Goal: Check status: Check status

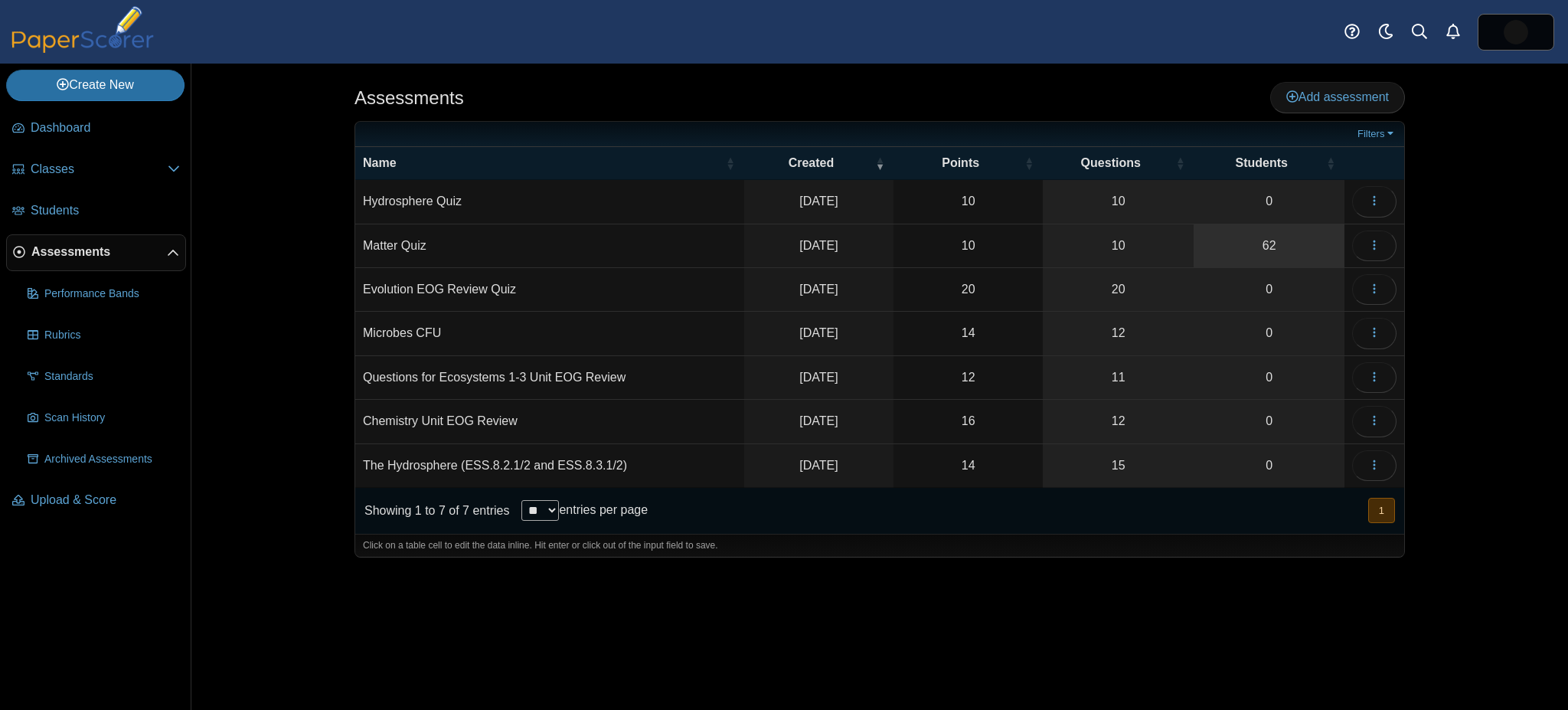
click at [1250, 234] on link "62" at bounding box center [1269, 246] width 150 height 43
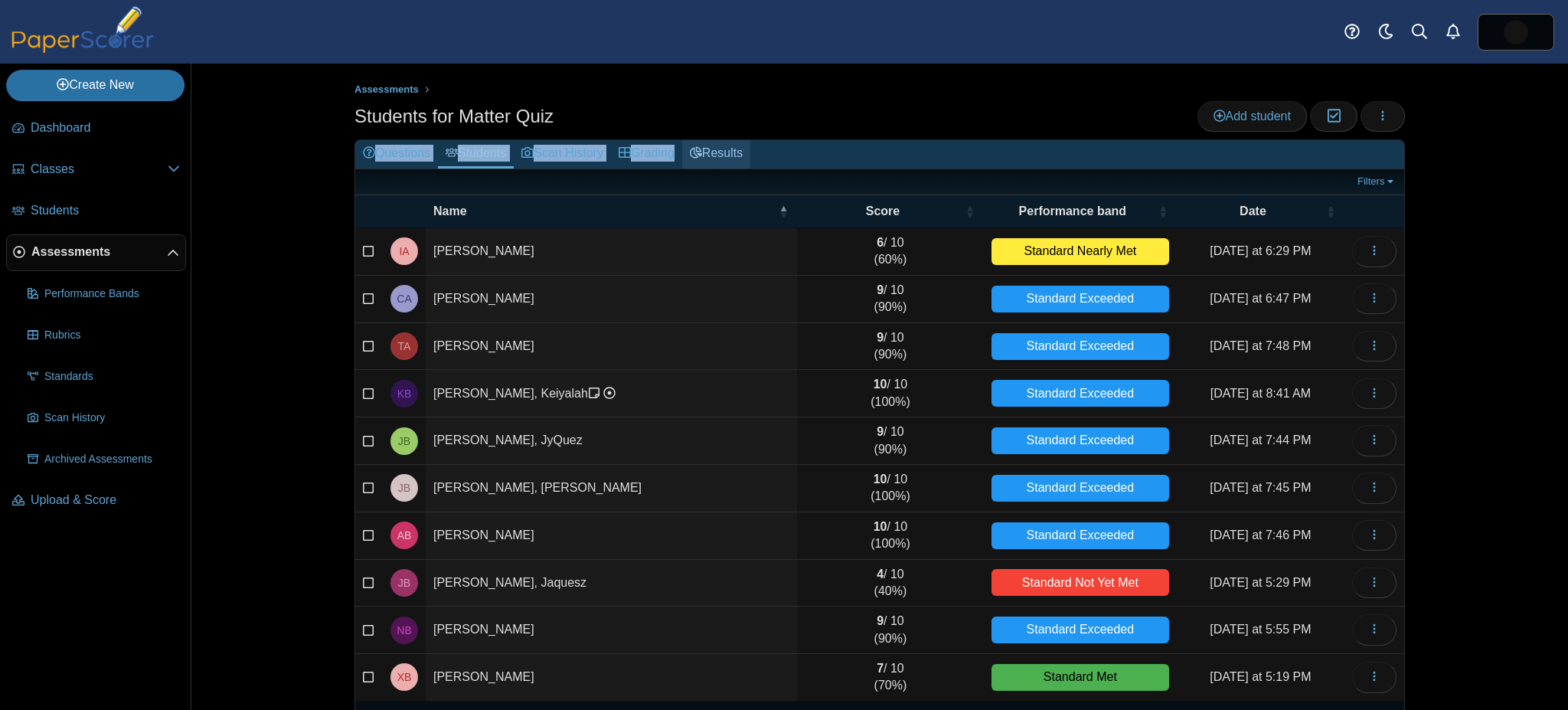
click at [703, 141] on span "Students for Matter Quiz Add student Moderation 0 Loading… Questions Students S…" at bounding box center [880, 432] width 1051 height 663
click at [703, 141] on link "Results" at bounding box center [716, 154] width 68 height 29
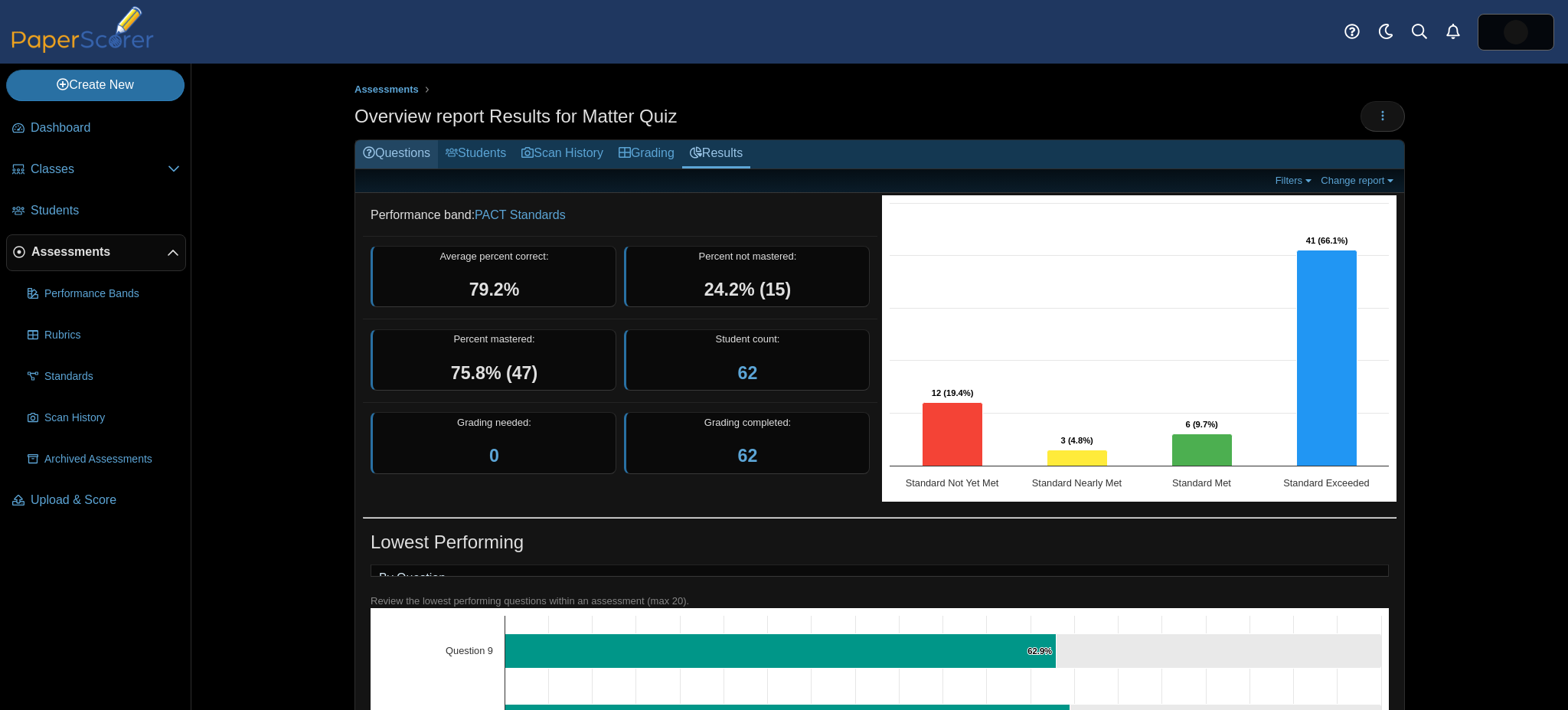
click at [395, 140] on link "Questions" at bounding box center [397, 154] width 83 height 29
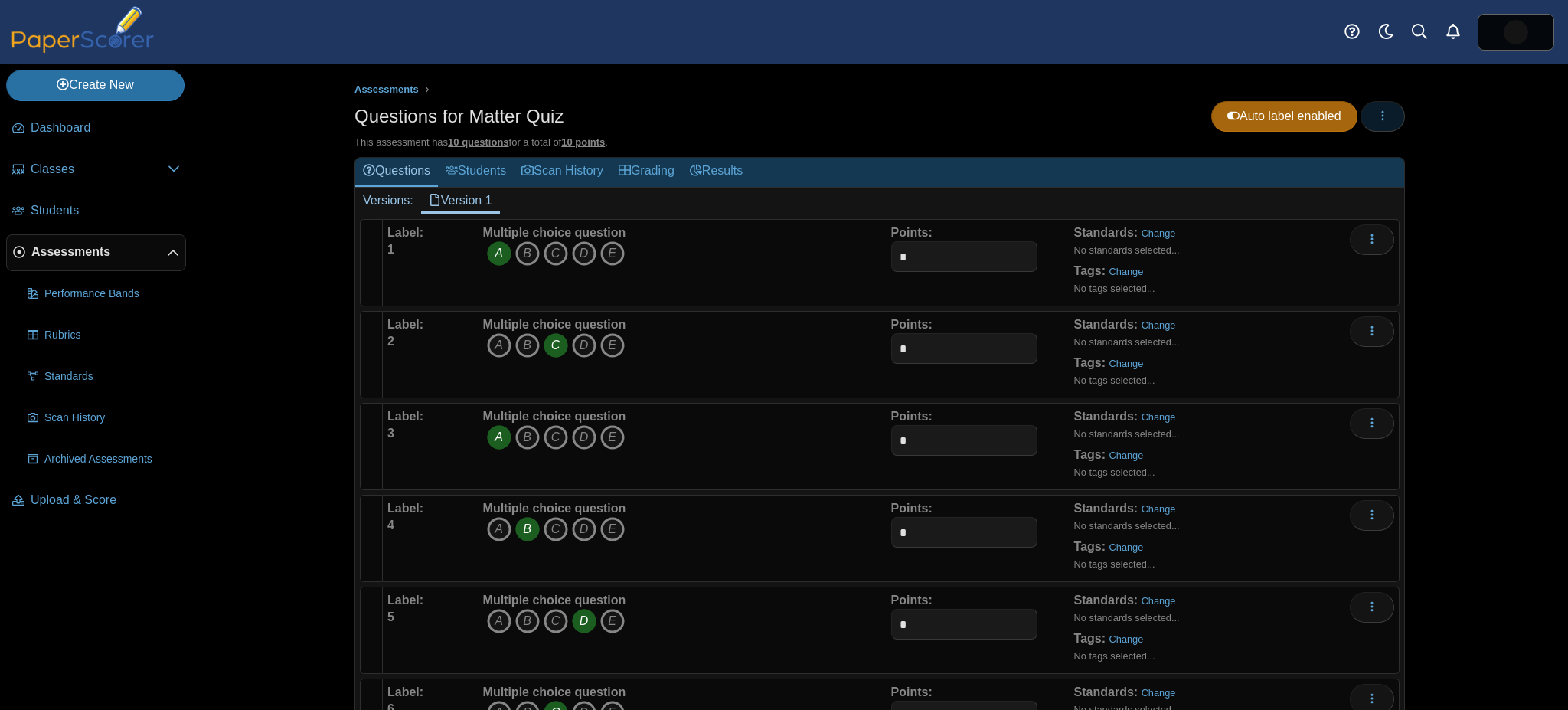
click at [1388, 101] on button "button" at bounding box center [1383, 116] width 45 height 31
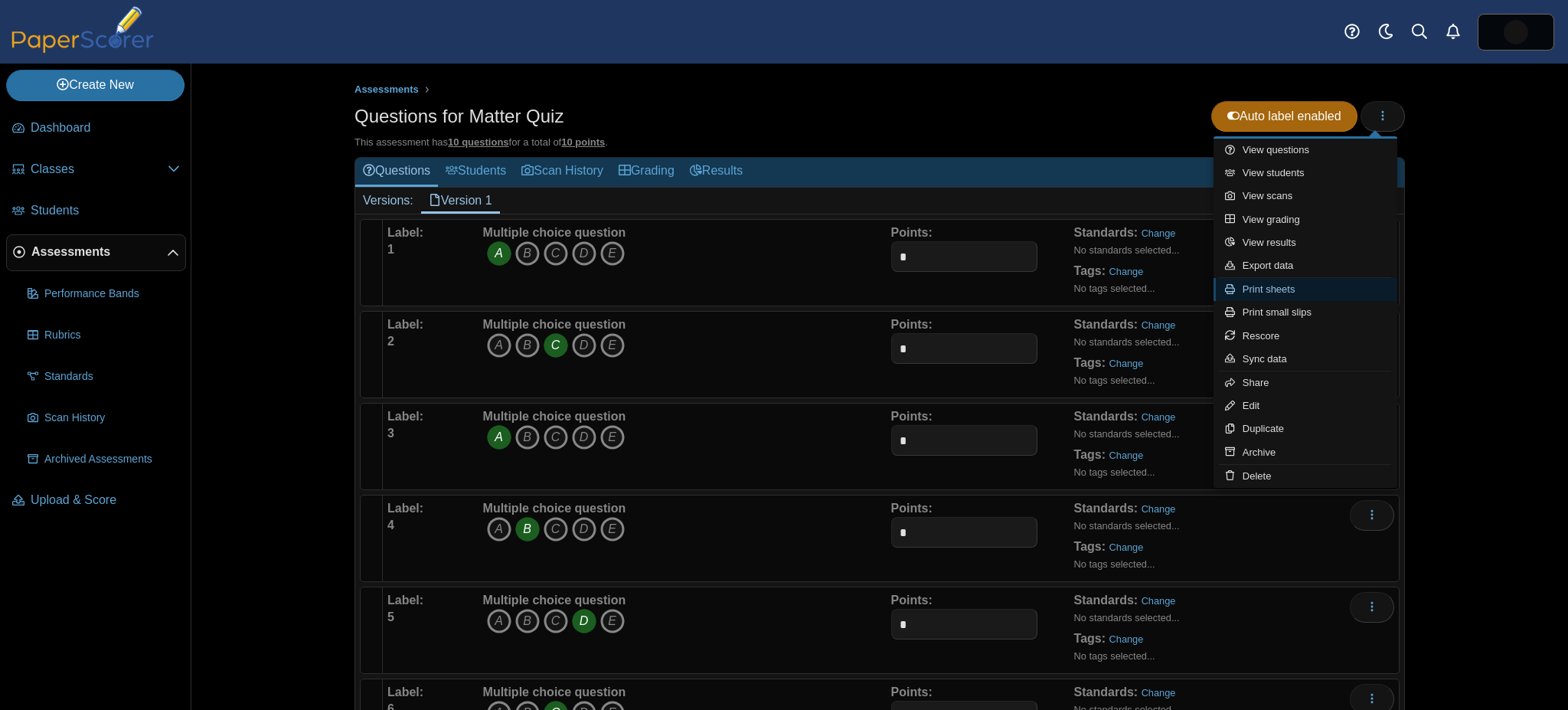
click at [1357, 288] on link "Print sheets" at bounding box center [1306, 289] width 184 height 23
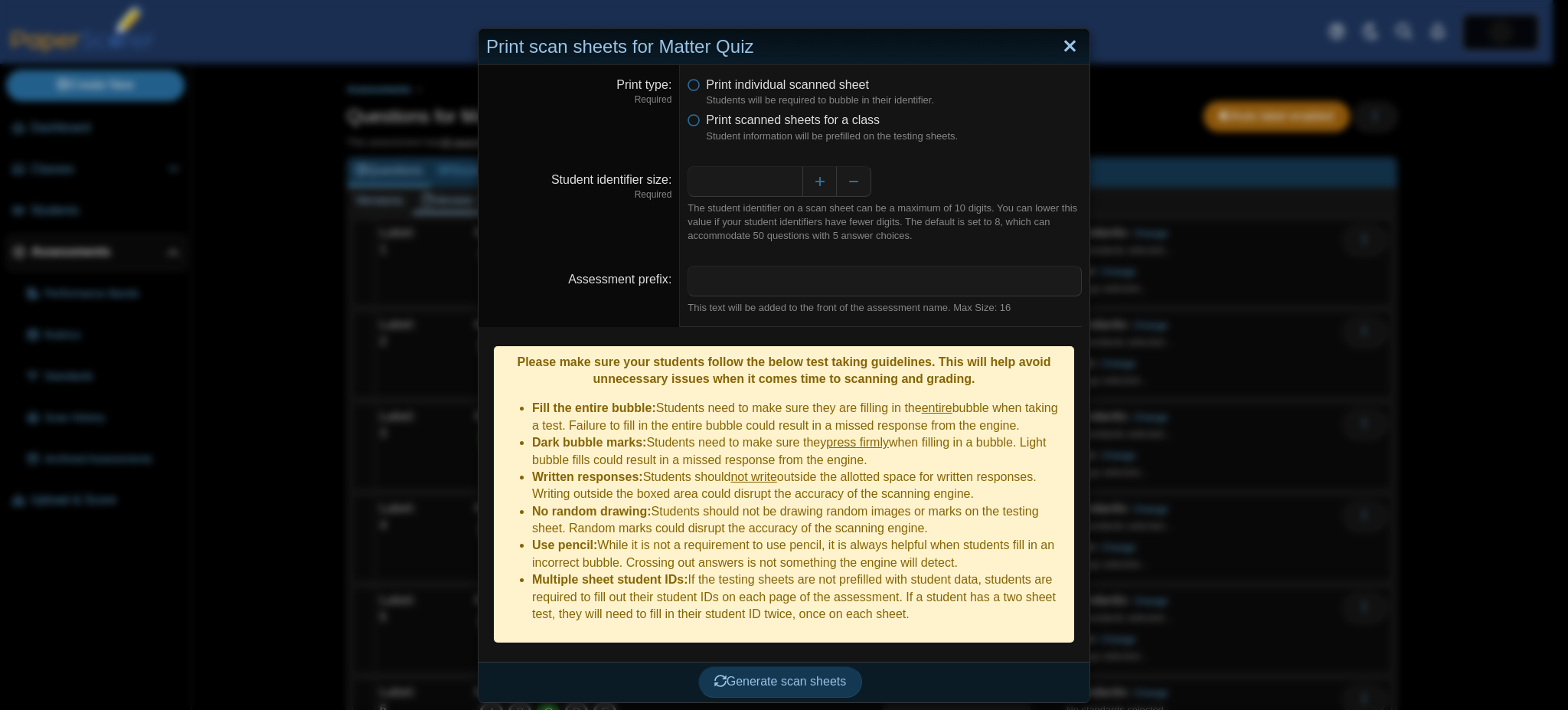
click at [1058, 42] on link "Close" at bounding box center [1070, 46] width 24 height 26
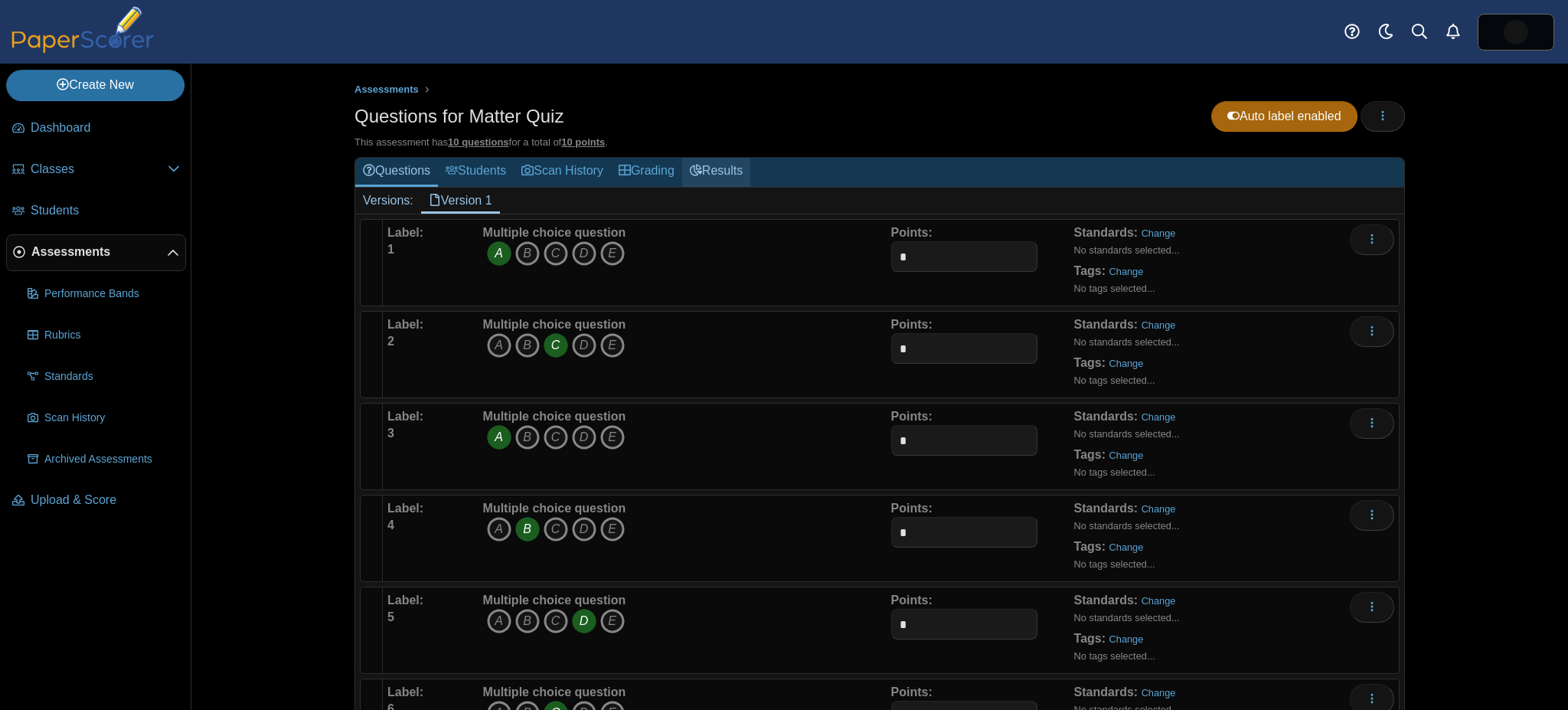
click at [703, 159] on link "Results" at bounding box center [716, 172] width 68 height 29
